Goal: Complete application form

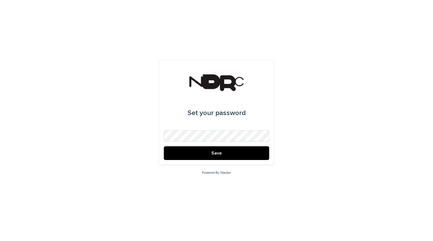
click at [185, 151] on button "Save" at bounding box center [216, 153] width 105 height 14
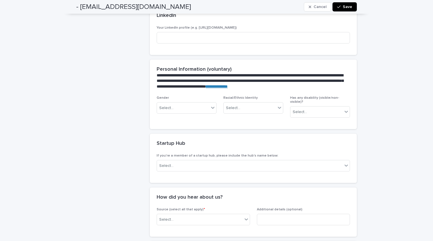
scroll to position [261, 0]
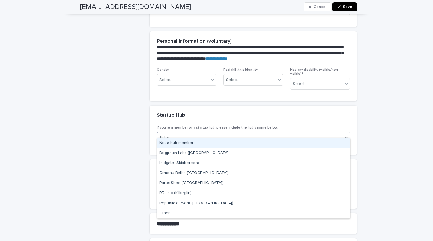
click at [223, 133] on div "Select..." at bounding box center [249, 137] width 185 height 9
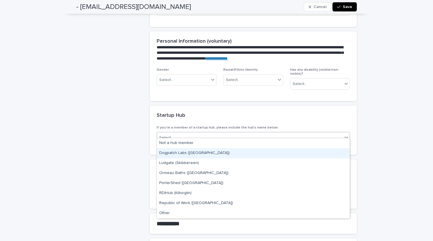
click at [145, 102] on div "- [EMAIL_ADDRESS][DOMAIN_NAME]" at bounding box center [110, 45] width 69 height 521
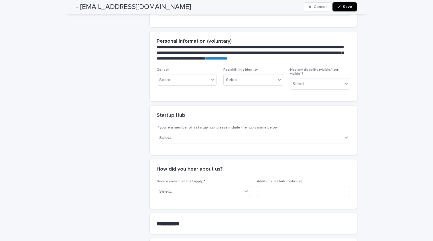
scroll to position [290, 0]
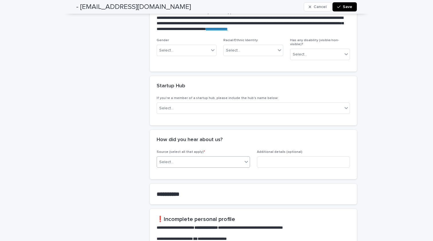
click at [206, 157] on div "Select..." at bounding box center [200, 161] width 86 height 9
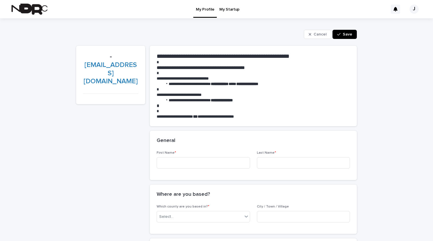
scroll to position [0, 0]
type input "*****"
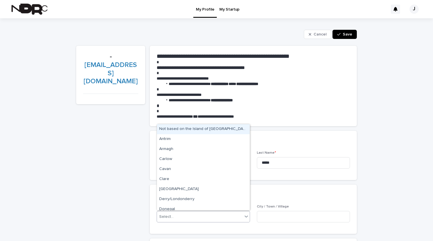
click at [189, 219] on div "Select..." at bounding box center [200, 216] width 86 height 9
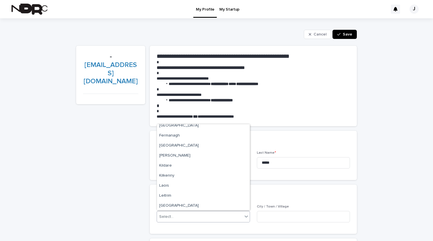
scroll to position [98, 0]
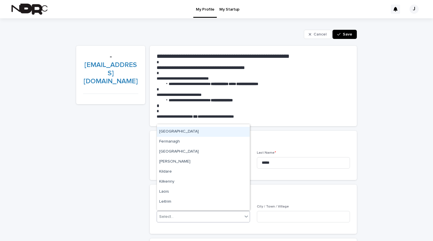
click at [170, 131] on div "[GEOGRAPHIC_DATA]" at bounding box center [203, 132] width 93 height 10
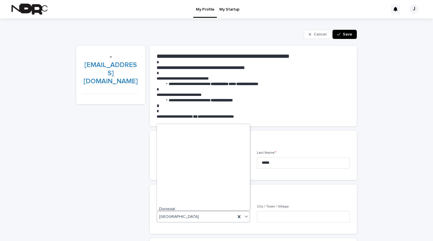
click at [247, 217] on icon at bounding box center [246, 217] width 6 height 6
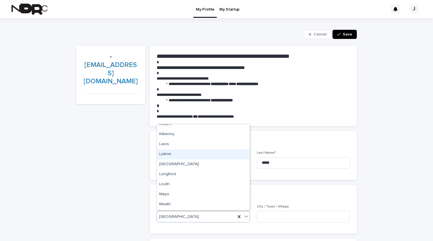
scroll to position [149, 0]
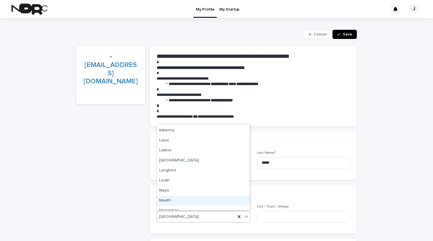
click at [217, 199] on div "Meath" at bounding box center [203, 201] width 93 height 10
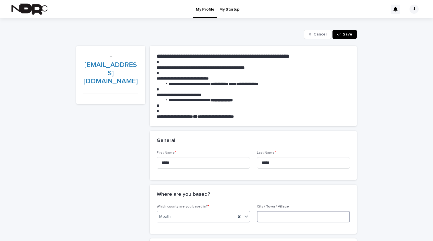
click at [288, 218] on input at bounding box center [303, 216] width 93 height 11
type input "****"
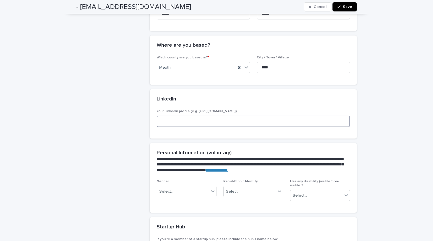
paste input "**********"
type input "**********"
click at [205, 191] on div "Select..." at bounding box center [183, 191] width 52 height 9
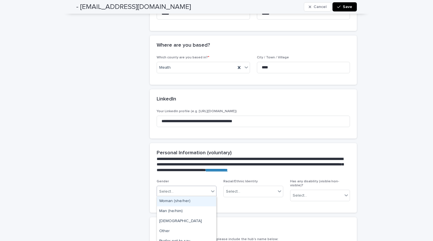
drag, startPoint x: 190, startPoint y: 206, endPoint x: 189, endPoint y: 201, distance: 5.5
click at [189, 201] on div "Woman (she/her)" at bounding box center [186, 201] width 59 height 10
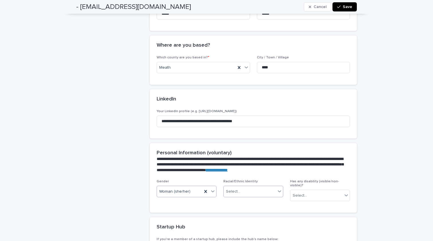
click at [253, 187] on div "Select..." at bounding box center [250, 191] width 52 height 9
click at [239, 214] on div "White" at bounding box center [253, 216] width 59 height 10
click at [313, 191] on div "Select..." at bounding box center [316, 195] width 52 height 9
click at [307, 209] on div "No" at bounding box center [319, 211] width 59 height 10
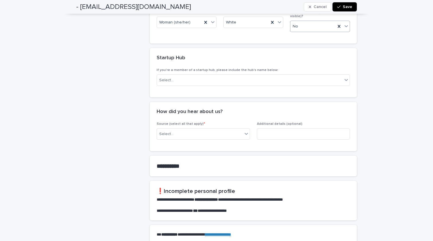
scroll to position [314, 0]
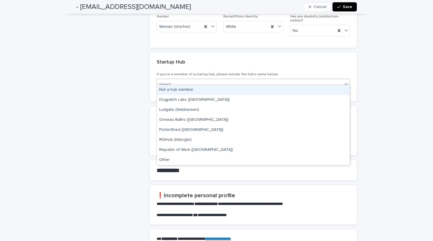
click at [263, 82] on div "Select..." at bounding box center [249, 84] width 185 height 9
click at [255, 91] on div "Not a hub member" at bounding box center [253, 90] width 193 height 10
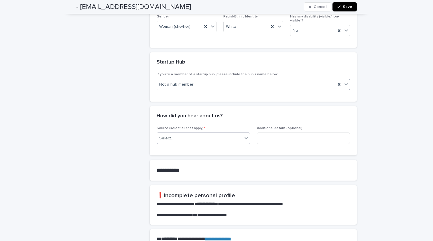
click at [230, 134] on div "Select..." at bounding box center [200, 138] width 86 height 9
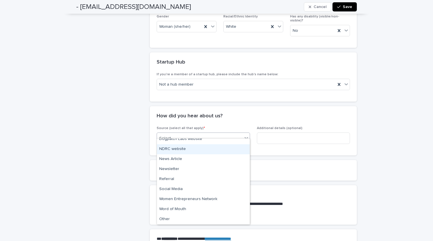
scroll to position [0, 0]
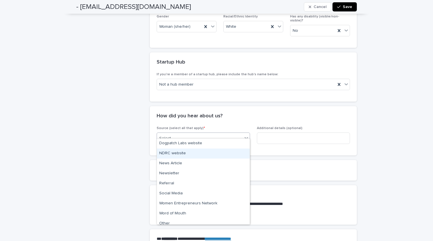
click at [216, 154] on div "NDRC website" at bounding box center [203, 154] width 93 height 10
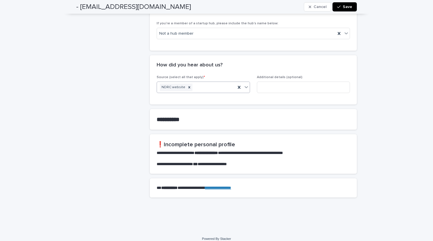
scroll to position [365, 0]
click at [340, 7] on icon "button" at bounding box center [338, 7] width 3 height 4
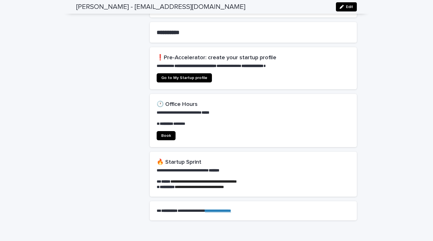
scroll to position [334, 0]
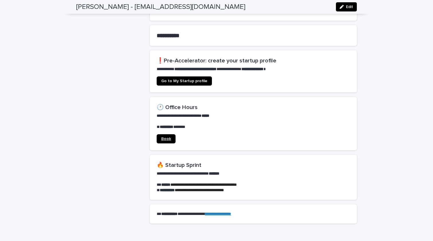
click at [171, 134] on link "Book" at bounding box center [166, 138] width 19 height 9
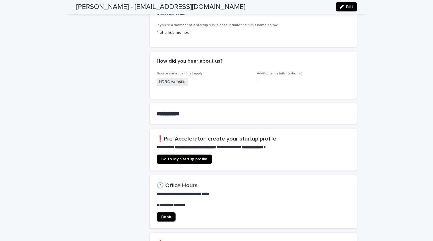
scroll to position [256, 0]
click at [180, 157] on span "Go to My Startup profile" at bounding box center [184, 159] width 46 height 4
